Goal: Check status: Check status

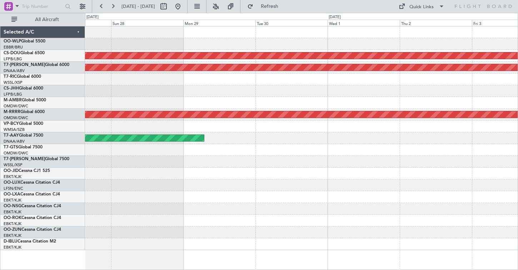
click at [514, 106] on div "Planned Maint London ([GEOGRAPHIC_DATA]) AOG Maint [GEOGRAPHIC_DATA] (Al Maktou…" at bounding box center [301, 138] width 433 height 224
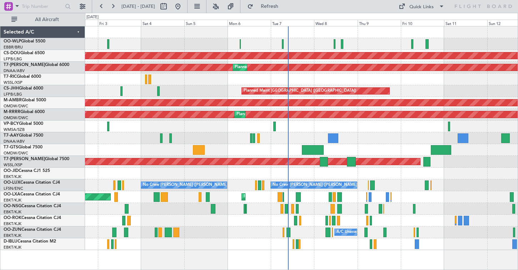
click at [246, 48] on div "Planned Maint Milan (Linate)" at bounding box center [301, 44] width 433 height 12
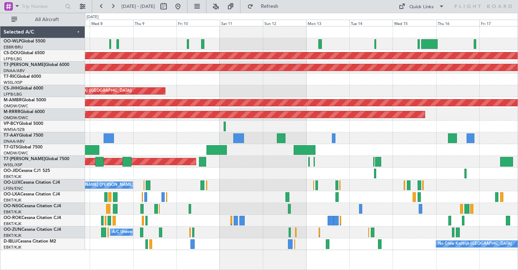
click at [213, 45] on div at bounding box center [301, 44] width 433 height 12
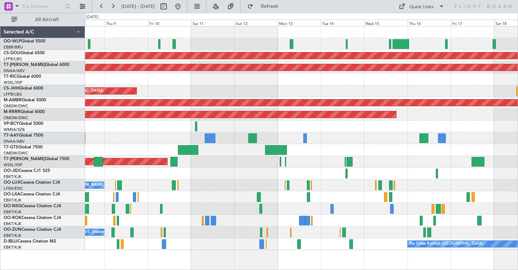
click at [265, 45] on div at bounding box center [301, 44] width 433 height 12
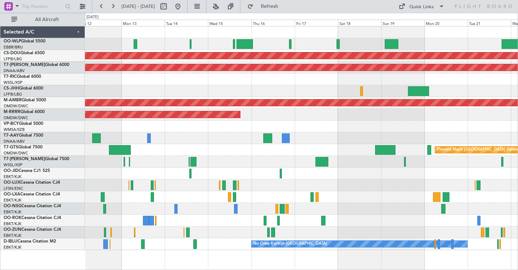
click at [99, 98] on div "Planned Maint London (Biggin Hill) AOG Maint Dubai (Al Maktoum Intl) Planned Ma…" at bounding box center [301, 138] width 433 height 224
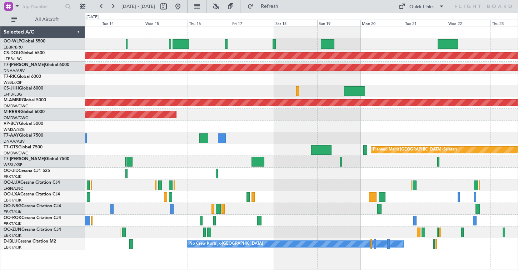
click at [278, 43] on div at bounding box center [301, 44] width 433 height 12
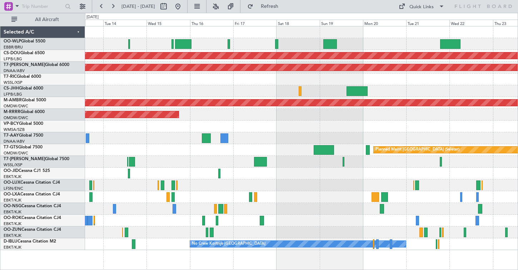
click at [289, 131] on div "Planned Maint London (Biggin Hill) AOG Maint Dubai (Al Maktoum Intl) Planned Ma…" at bounding box center [301, 138] width 433 height 224
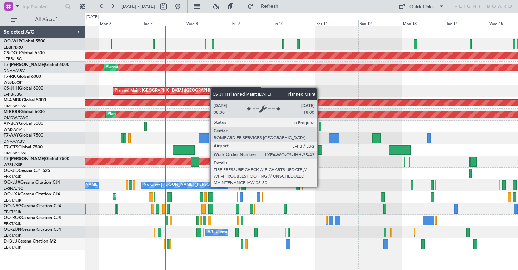
click at [244, 99] on div "Planned Maint London (Biggin Hill) AOG Maint Dubai (Al Maktoum Intl) Planned Ma…" at bounding box center [301, 138] width 433 height 224
